Goal: Task Accomplishment & Management: Manage account settings

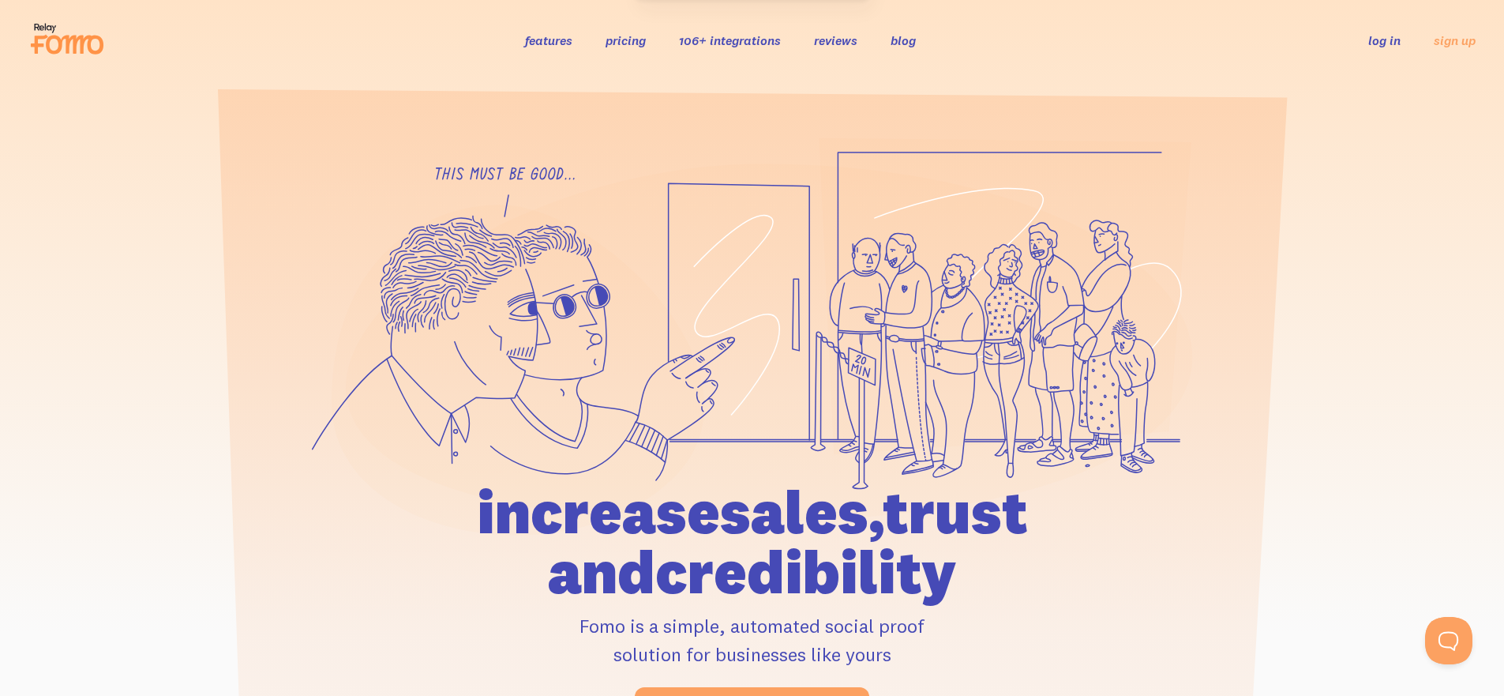
click at [1378, 36] on link "log in" at bounding box center [1384, 40] width 32 height 16
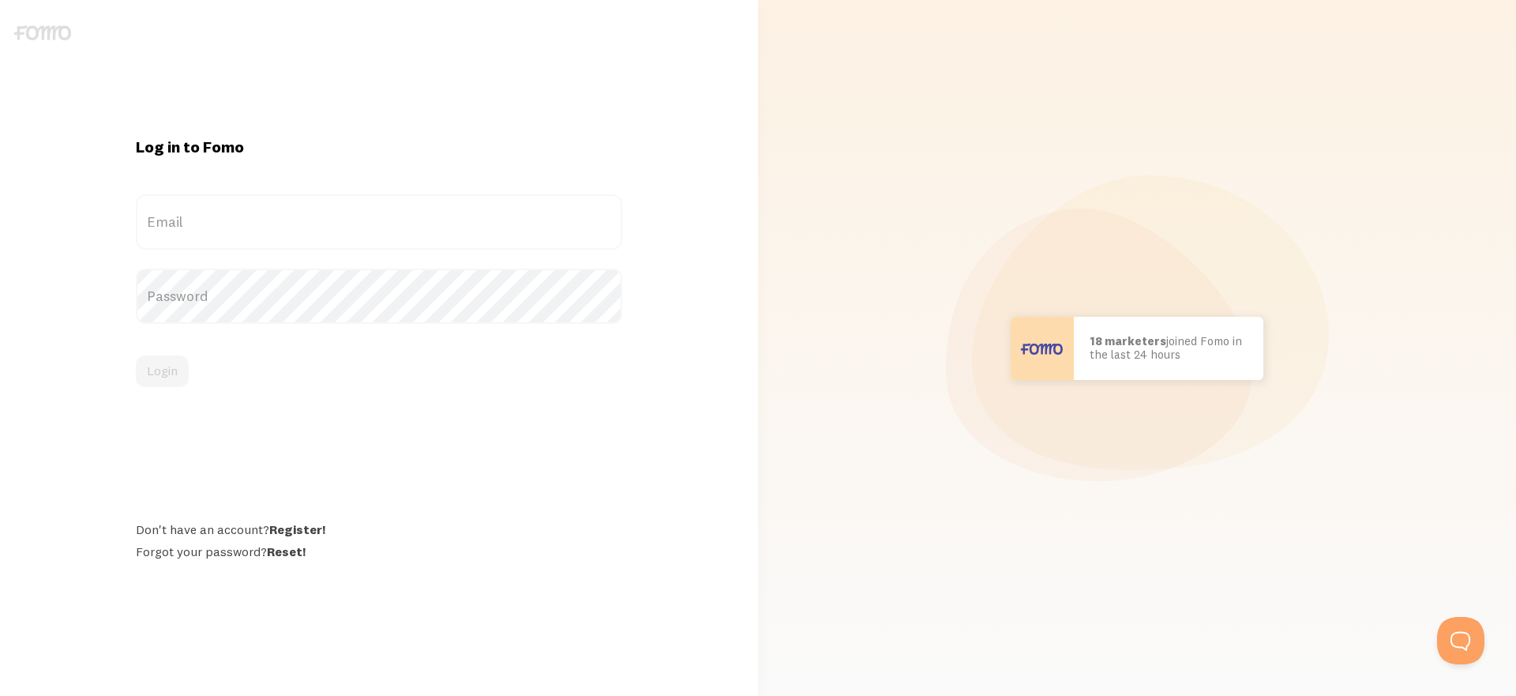
click at [287, 237] on label "Email" at bounding box center [379, 221] width 486 height 55
click at [287, 237] on input "Email" at bounding box center [379, 221] width 486 height 55
click at [0, 695] on com-1password-button at bounding box center [0, 696] width 0 height 0
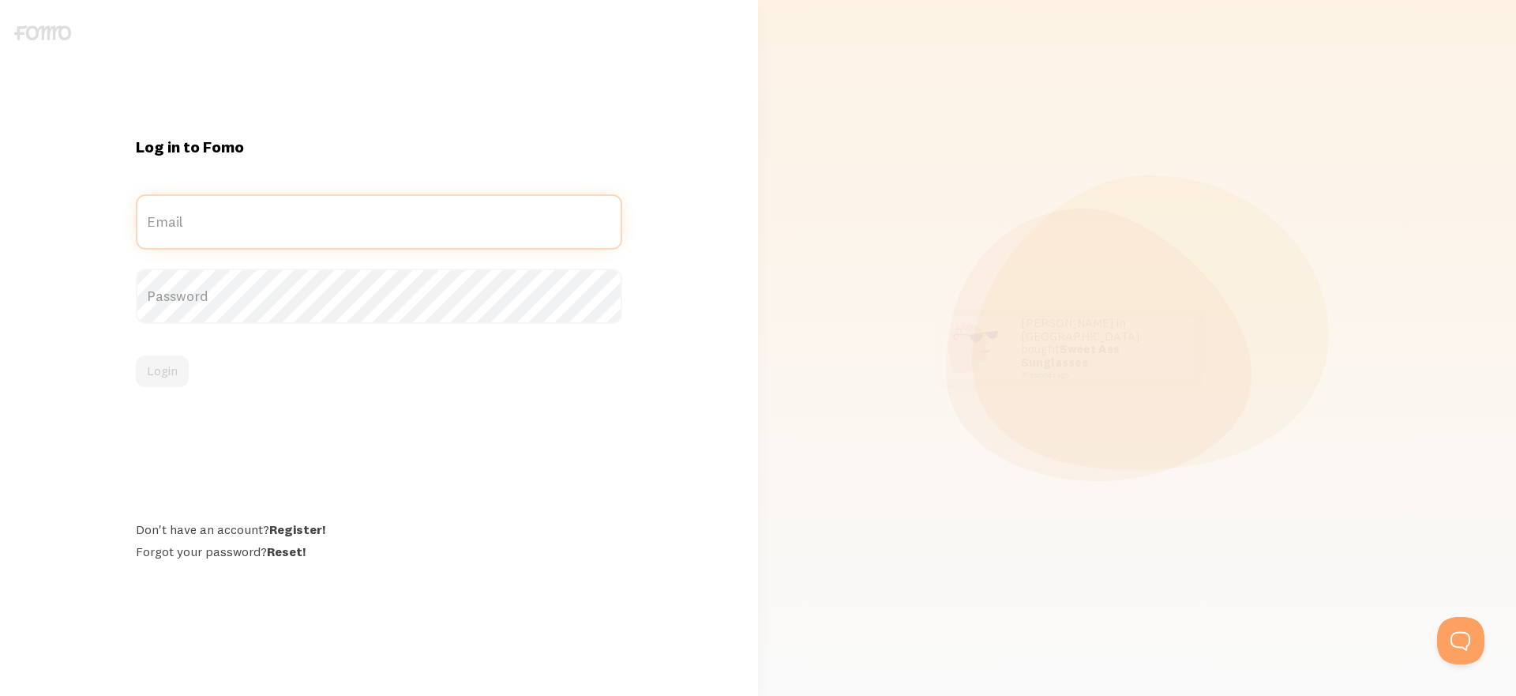
click at [0, 695] on com-1password-button at bounding box center [0, 696] width 0 height 0
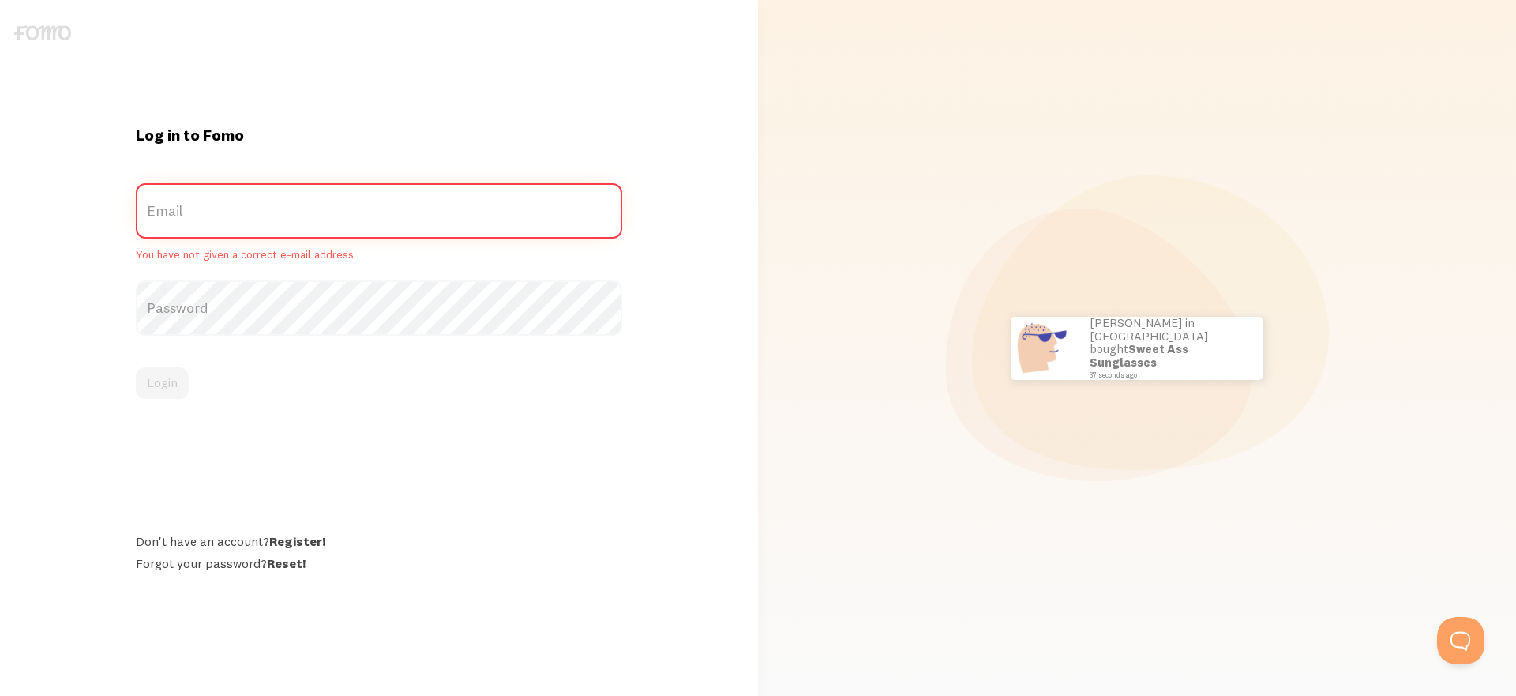
paste input "[EMAIL_ADDRESS][DOMAIN_NAME] Shneur1!"
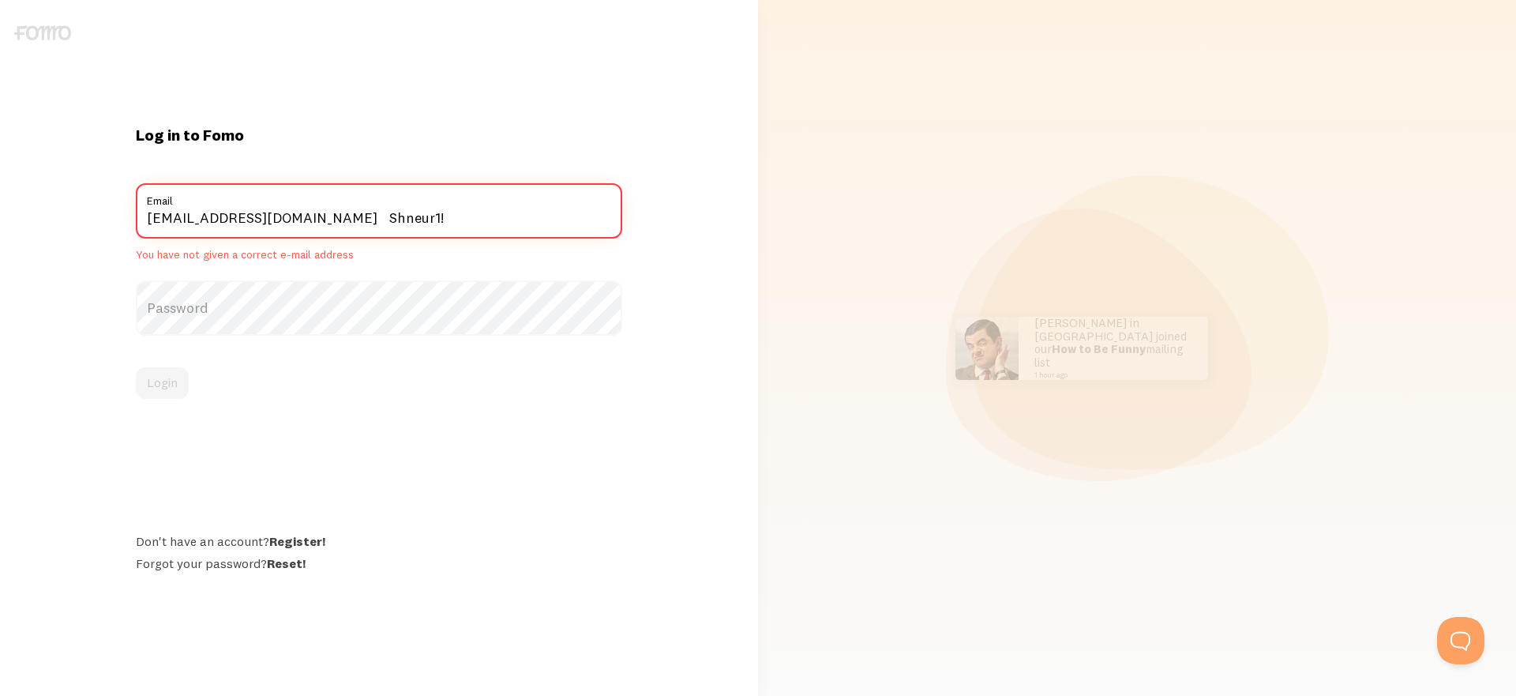
drag, startPoint x: 371, startPoint y: 221, endPoint x: 290, endPoint y: 224, distance: 81.4
click at [290, 224] on input "[EMAIL_ADDRESS][DOMAIN_NAME] Shneur1!" at bounding box center [379, 210] width 486 height 55
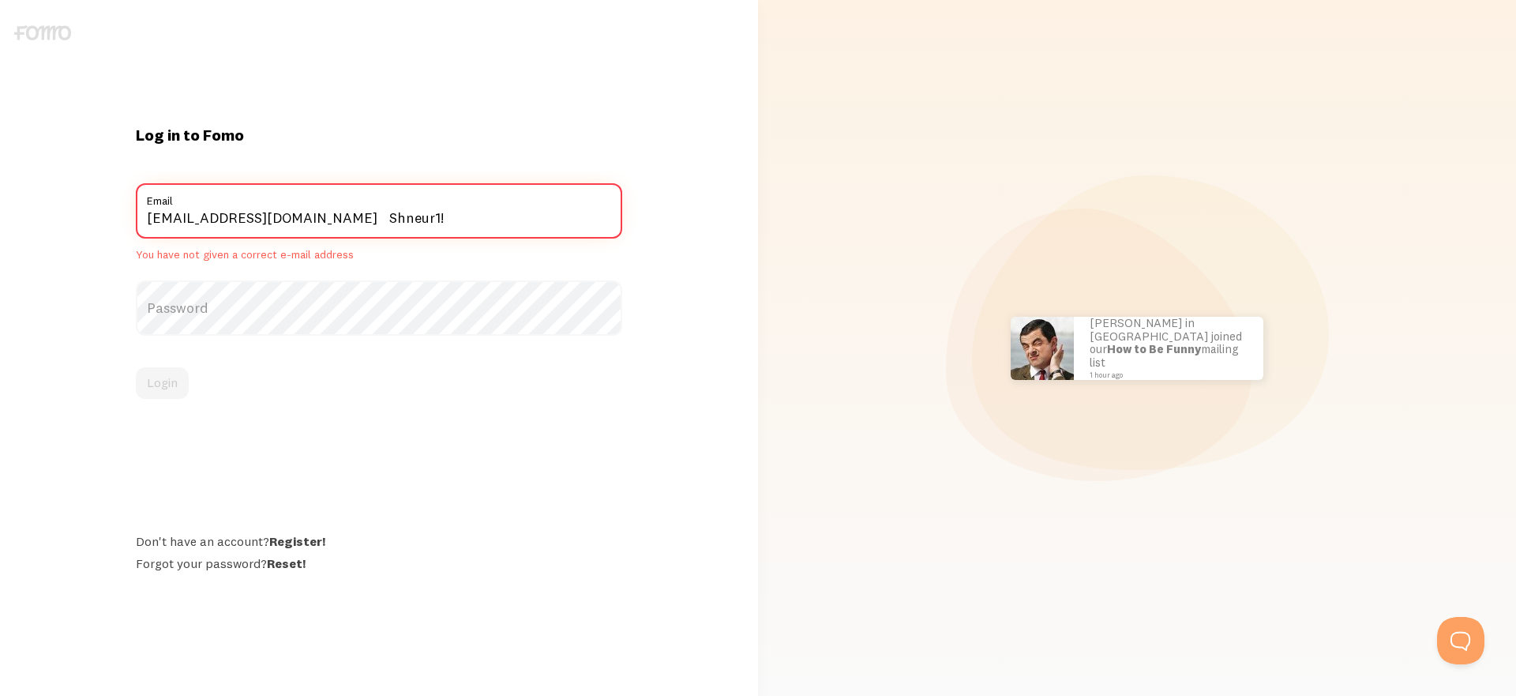
click at [371, 218] on input "[EMAIL_ADDRESS][DOMAIN_NAME] Shneur1!" at bounding box center [379, 210] width 486 height 55
drag, startPoint x: 371, startPoint y: 218, endPoint x: 317, endPoint y: 222, distance: 54.6
click at [317, 222] on input "[EMAIL_ADDRESS][DOMAIN_NAME] Shneur1!" at bounding box center [379, 210] width 486 height 55
click at [482, 313] on label "Password" at bounding box center [379, 307] width 486 height 55
click at [416, 224] on input "[EMAIL_ADDRESS][DOMAIN_NAME]" at bounding box center [379, 210] width 486 height 55
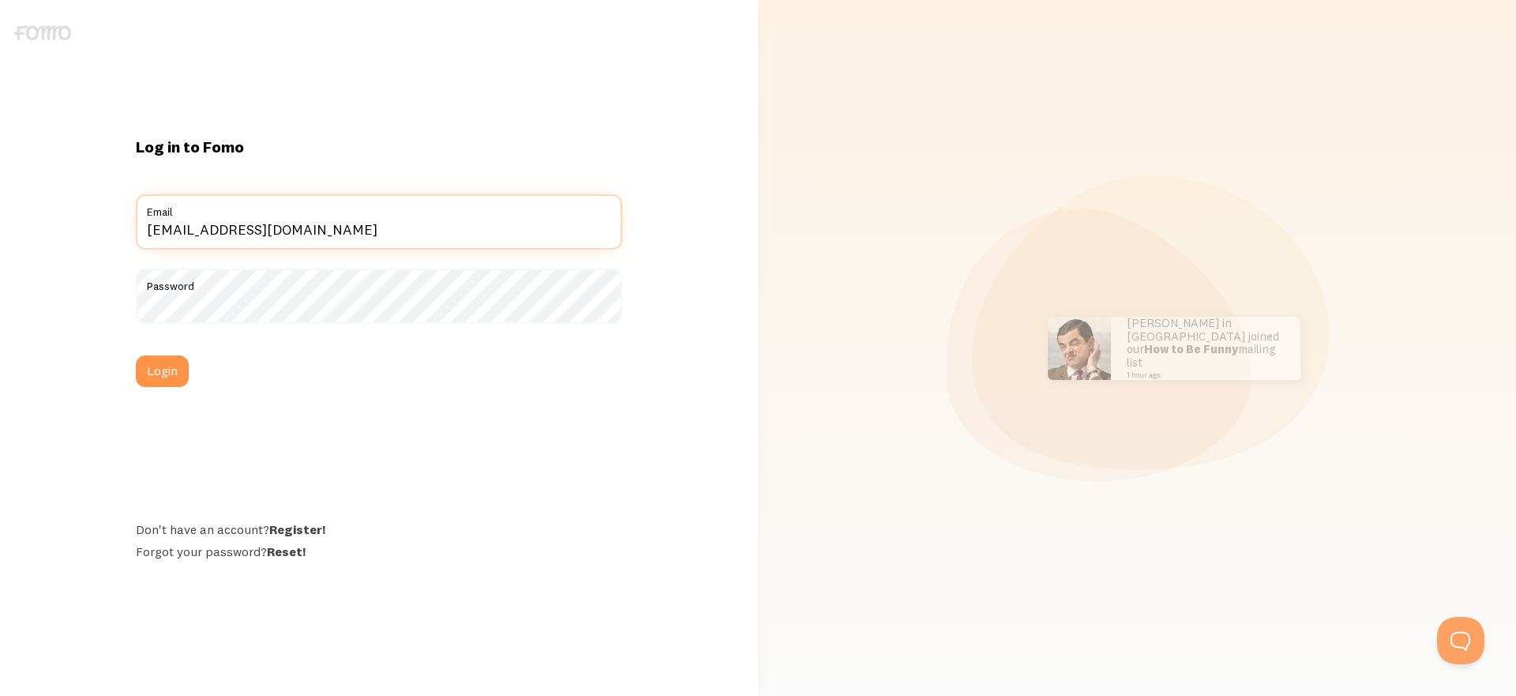
type input "[EMAIL_ADDRESS][DOMAIN_NAME]"
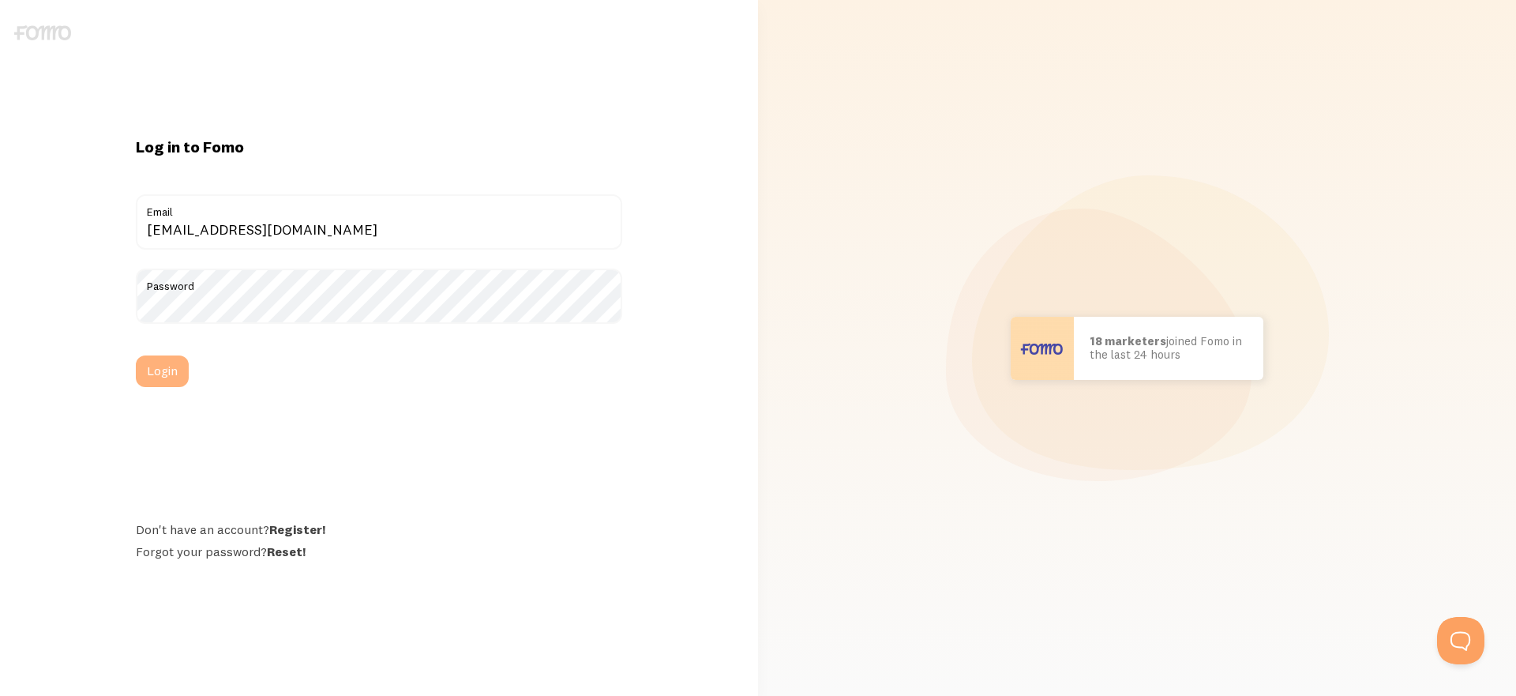
click at [148, 373] on button "Login" at bounding box center [162, 371] width 53 height 32
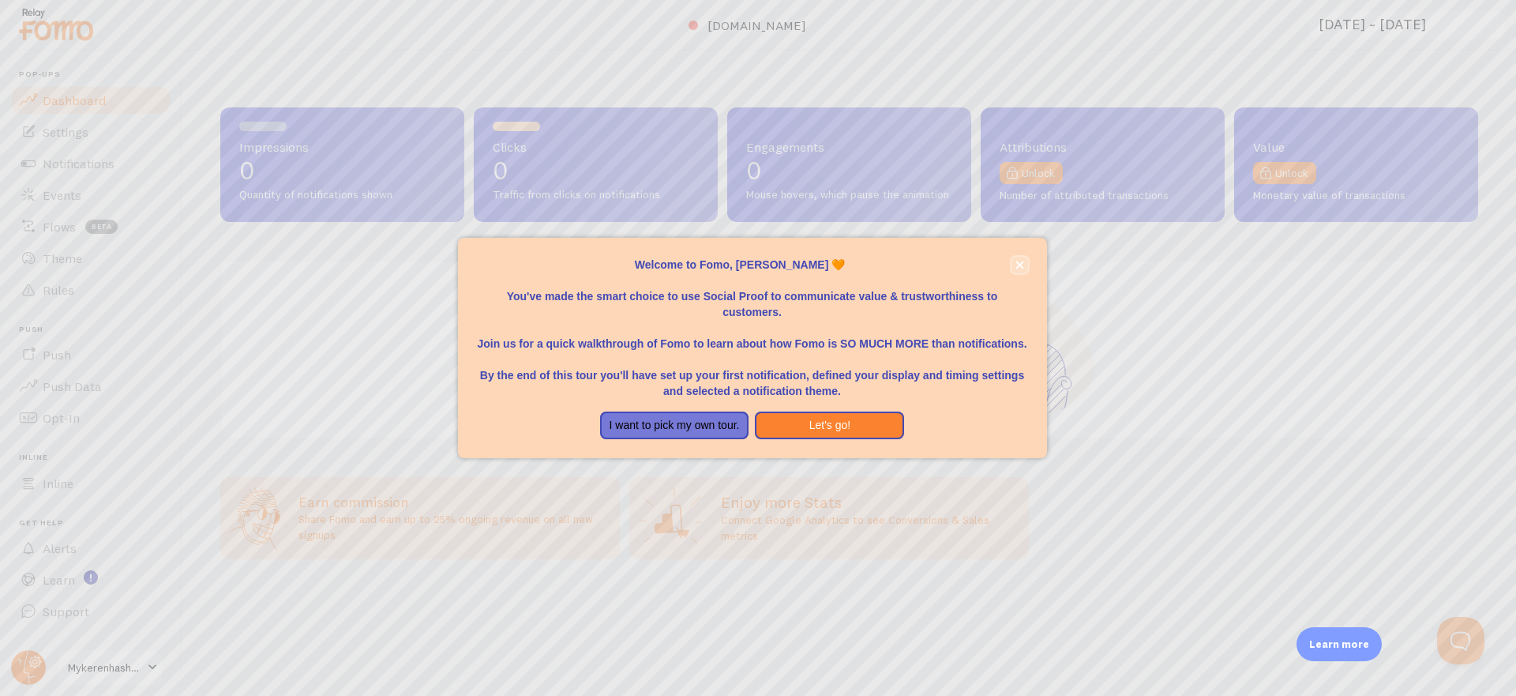
click at [1022, 262] on icon "close," at bounding box center [1019, 265] width 9 height 9
